Goal: Transaction & Acquisition: Obtain resource

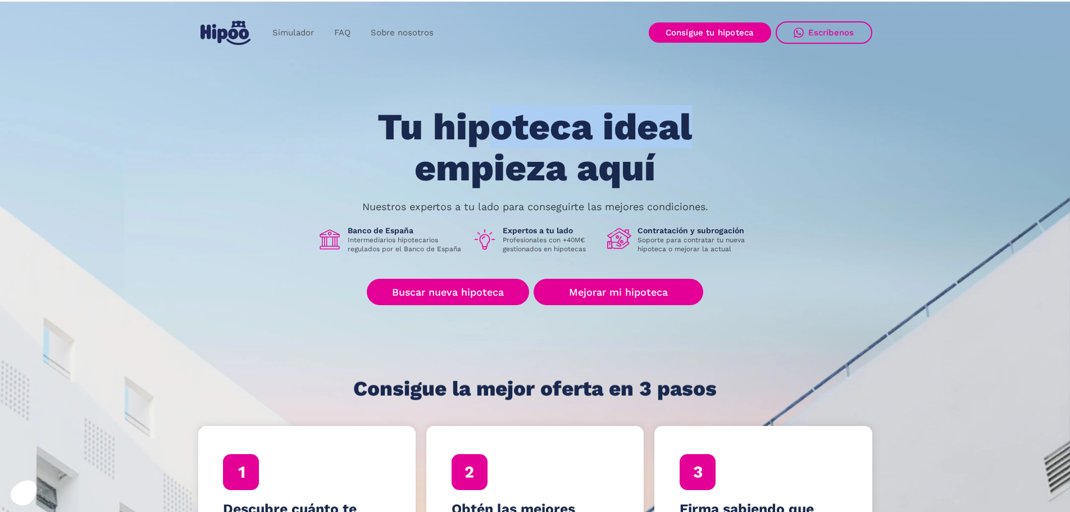
drag, startPoint x: 638, startPoint y: 123, endPoint x: 633, endPoint y: 152, distance: 29.7
click at [705, 119] on h1 "Tu hipoteca ideal empieza aquí" at bounding box center [535, 147] width 426 height 81
click at [588, 161] on h1 "Tu hipoteca ideal empieza aquí" at bounding box center [535, 147] width 426 height 81
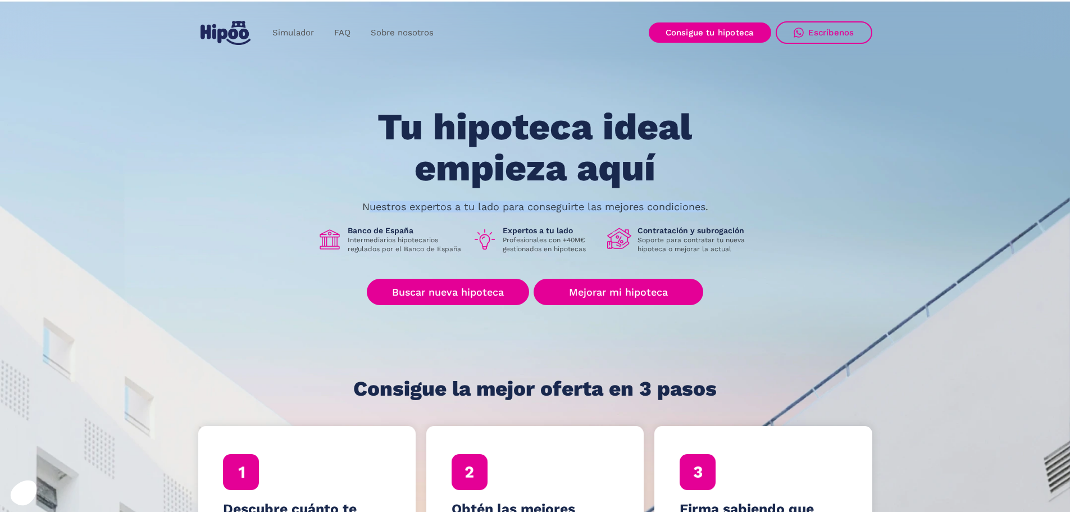
drag, startPoint x: 374, startPoint y: 208, endPoint x: 689, endPoint y: 212, distance: 315.6
click at [708, 208] on p "Nuestros expertos a tu lado para conseguirte las mejores condiciones." at bounding box center [535, 206] width 346 height 9
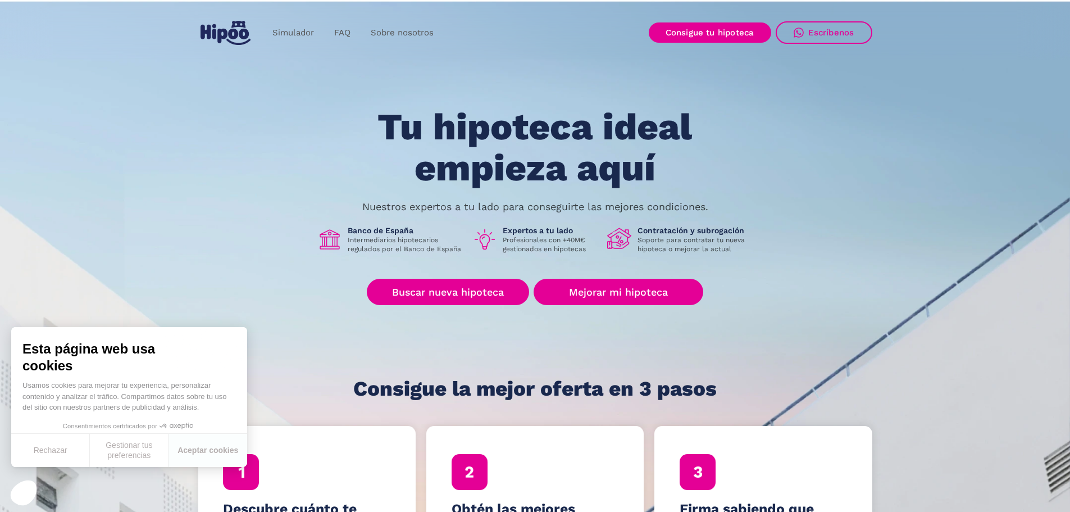
click at [622, 218] on div "Tu hipoteca ideal empieza aquí Nuestros expertos a tu lado para conseguirte las…" at bounding box center [535, 253] width 674 height 293
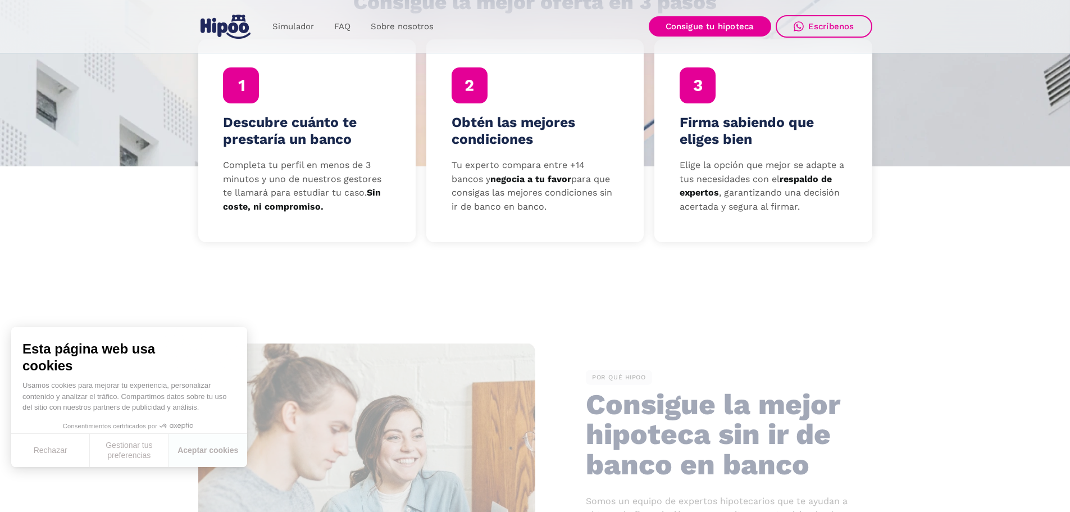
scroll to position [393, 0]
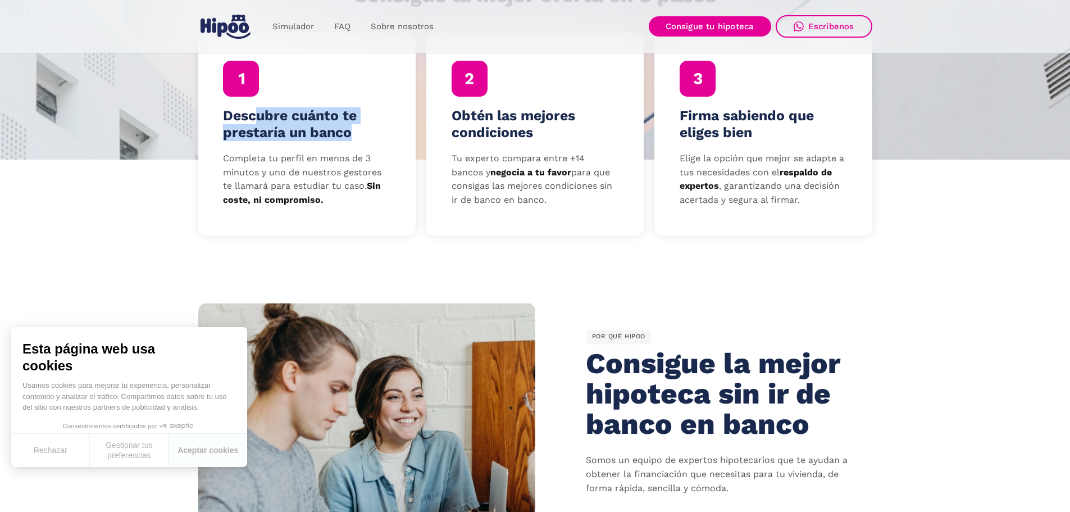
drag, startPoint x: 253, startPoint y: 121, endPoint x: 393, endPoint y: 131, distance: 140.7
click at [392, 126] on div "Descubre cuánto te prestaría un banco Completa tu perfil en menos de 3 minutos …" at bounding box center [306, 134] width 217 height 202
drag, startPoint x: 324, startPoint y: 153, endPoint x: 367, endPoint y: 144, distance: 43.7
click at [324, 153] on p "Completa tu perfil en menos de 3 minutos y uno de nuestros gestores te llamará …" at bounding box center [306, 180] width 167 height 56
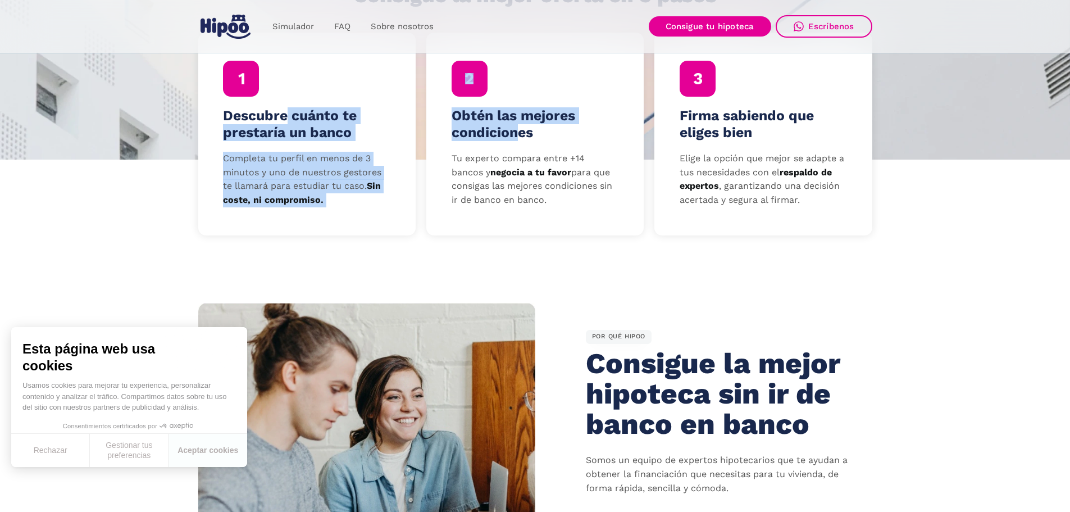
drag, startPoint x: 286, startPoint y: 120, endPoint x: 525, endPoint y: 124, distance: 239.2
click at [517, 125] on div "Descubre cuánto te prestaría un banco Completa tu perfil en menos de 3 minutos …" at bounding box center [535, 134] width 674 height 202
click at [558, 121] on h4 "Obtén las mejores condiciones" at bounding box center [534, 124] width 167 height 34
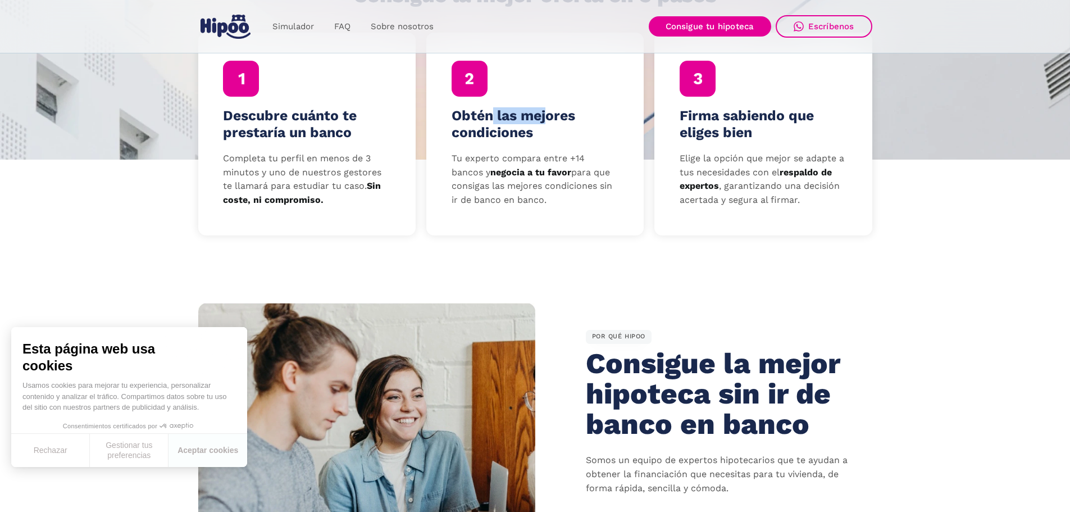
drag, startPoint x: 494, startPoint y: 119, endPoint x: 566, endPoint y: 120, distance: 72.4
click at [561, 118] on h4 "Obtén las mejores condiciones" at bounding box center [534, 124] width 167 height 34
click at [506, 135] on h4 "Obtén las mejores condiciones" at bounding box center [534, 124] width 167 height 34
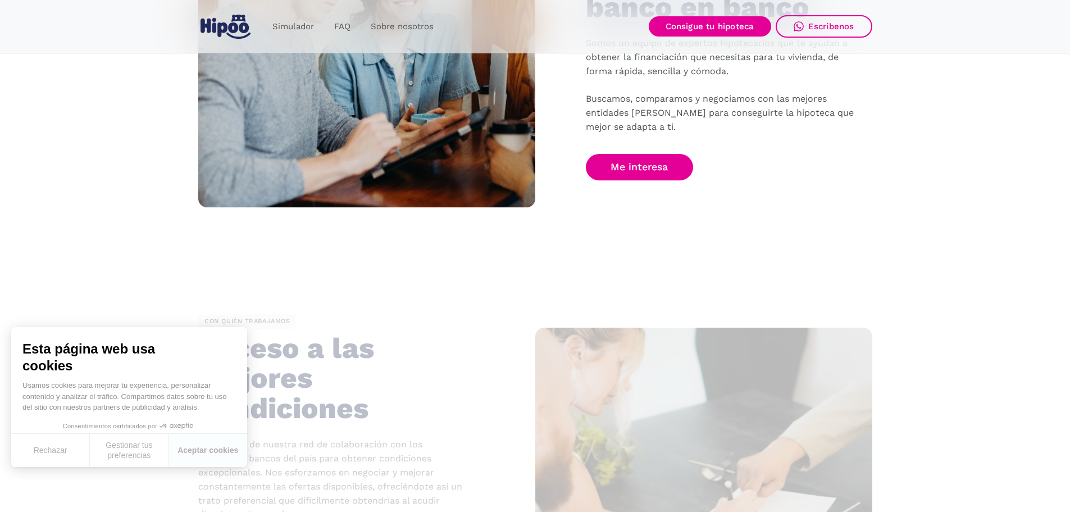
scroll to position [842, 0]
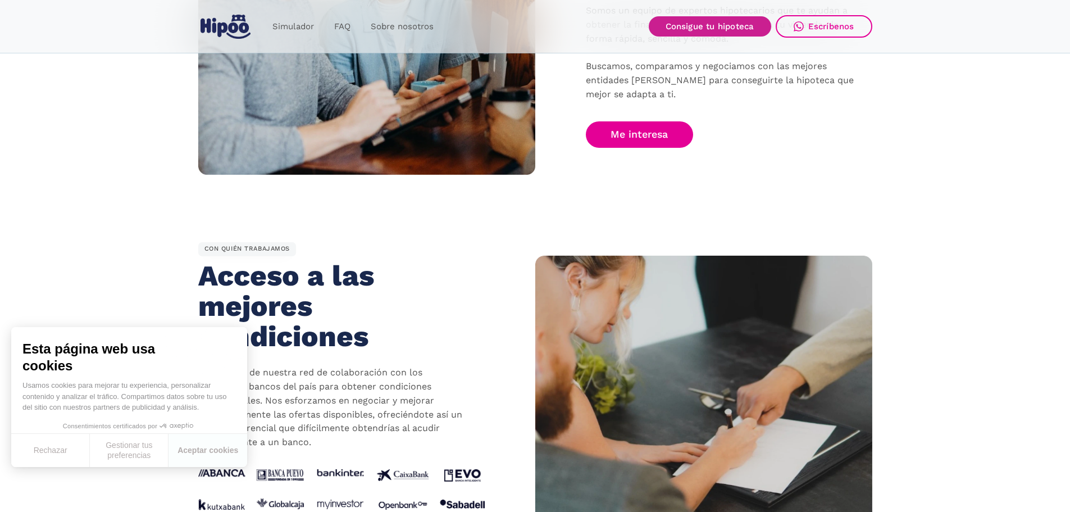
click at [711, 23] on link "Consigue tu hipoteca" at bounding box center [710, 26] width 122 height 20
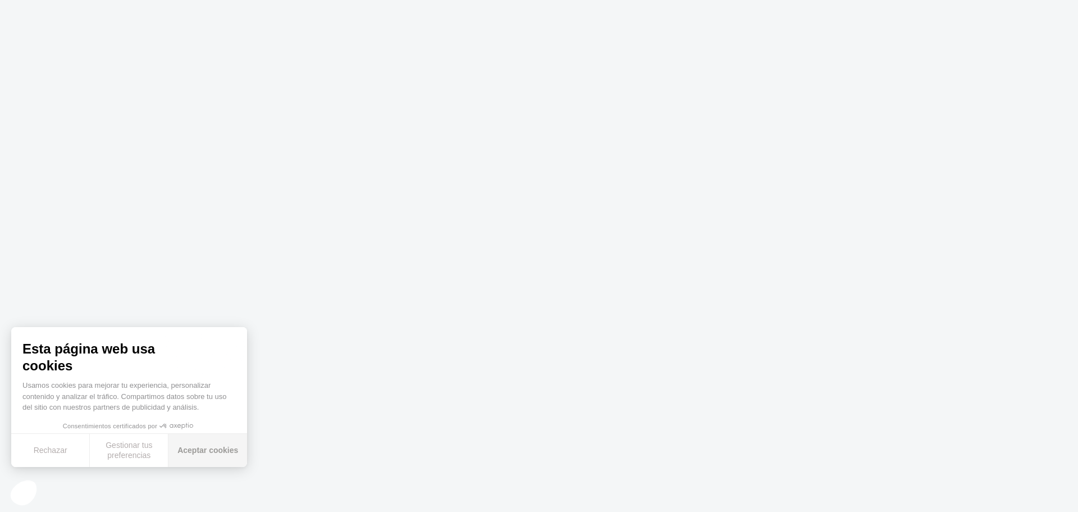
click at [230, 448] on button "Aceptar cookies" at bounding box center [207, 449] width 79 height 33
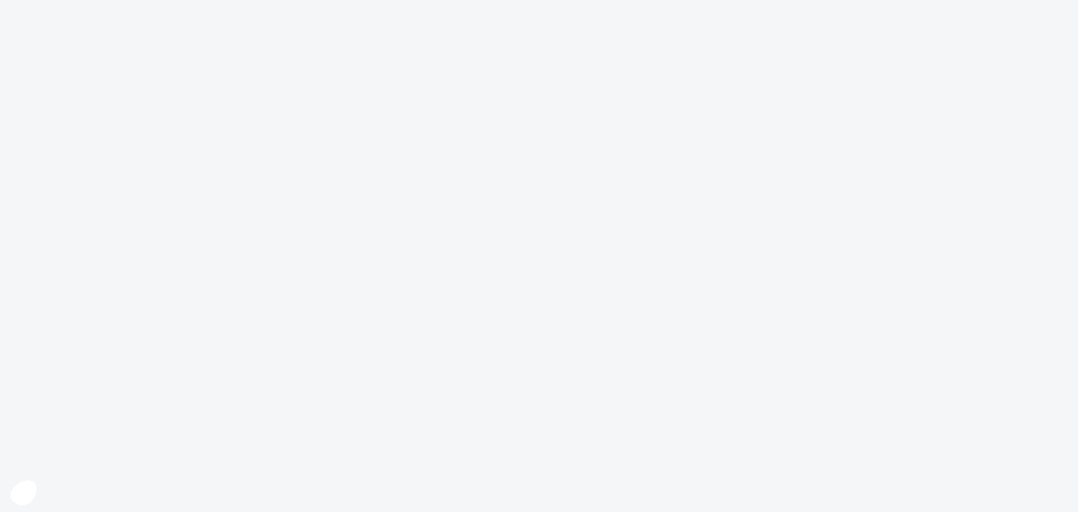
drag, startPoint x: 485, startPoint y: 314, endPoint x: 465, endPoint y: 275, distance: 44.4
click at [483, 308] on body at bounding box center [539, 256] width 1078 height 512
